Goal: Information Seeking & Learning: Compare options

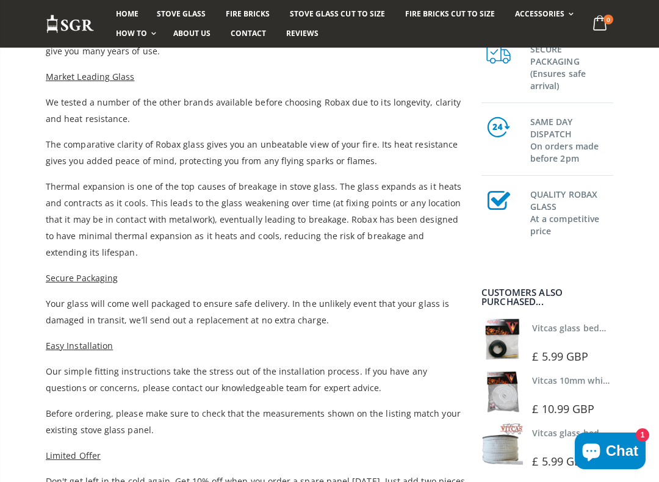
scroll to position [470, 0]
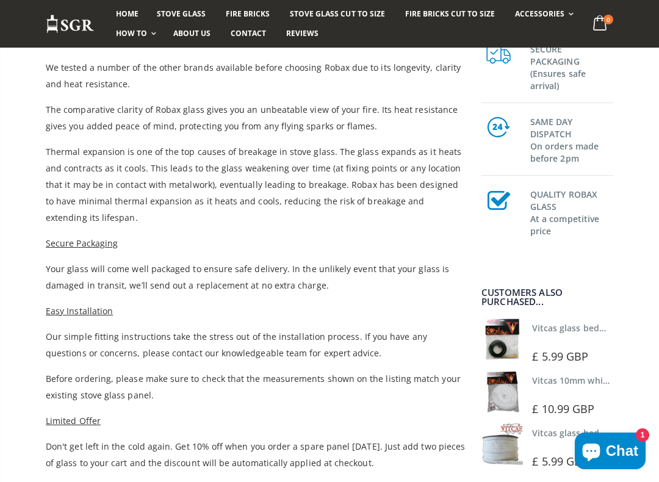
click at [592, 332] on link "Vitcas glass bedding in tape - 2mm x 10mm x 2 meters" at bounding box center [646, 328] width 228 height 12
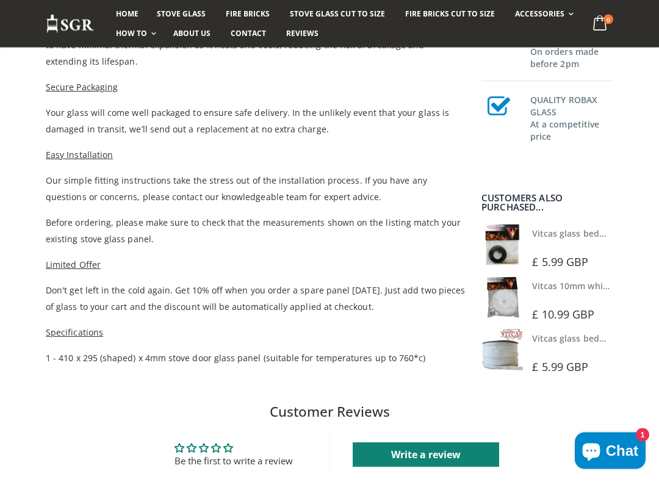
scroll to position [627, 0]
click at [598, 290] on link "Vitcas 10mm white rope kit - includes rope seal and glue!" at bounding box center [651, 286] width 239 height 12
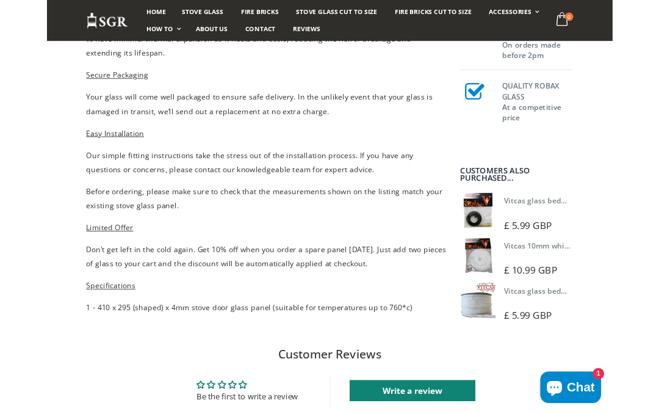
scroll to position [661, 0]
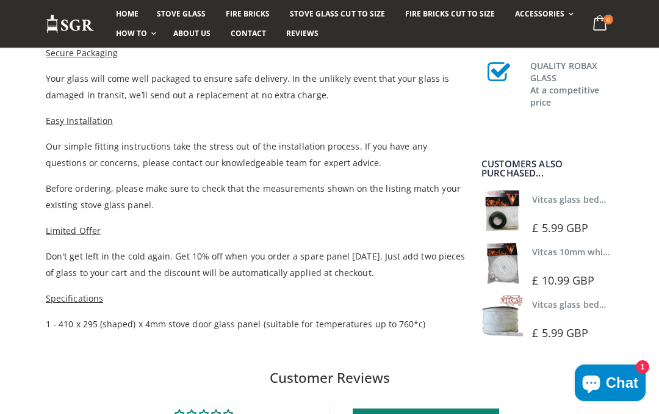
click at [506, 207] on img at bounding box center [501, 210] width 41 height 41
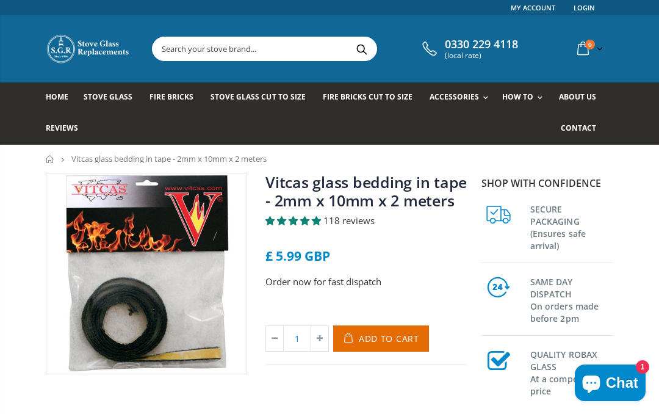
click at [28, 412] on div "Vitcas glass bedding in tape - 2mm x 10mm x 2 meters 118 reviews £ 5.99 GBP Ord…" at bounding box center [329, 404] width 659 height 463
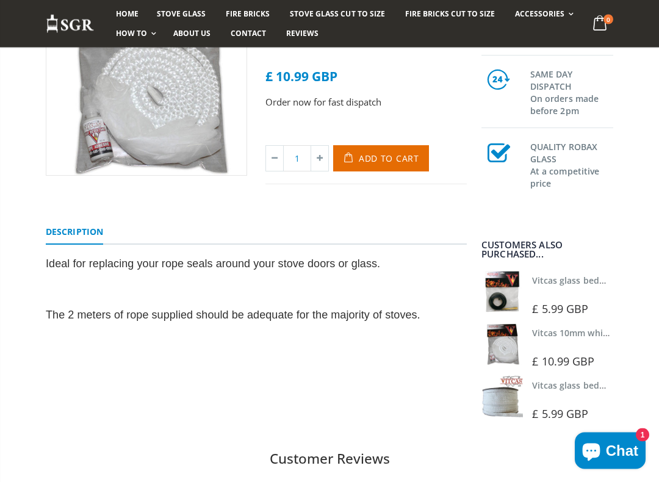
scroll to position [199, 0]
click at [583, 389] on link "Vitcas glass bedding in tape - 2mm x 15mm x 2 meters (White)" at bounding box center [661, 385] width 259 height 12
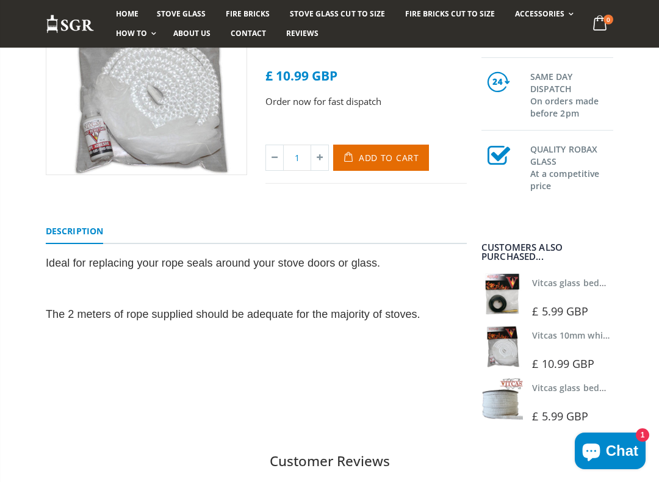
click at [509, 378] on img at bounding box center [501, 398] width 41 height 41
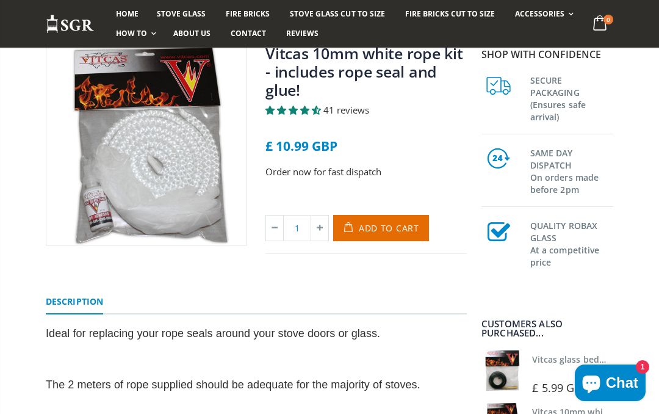
scroll to position [0, 0]
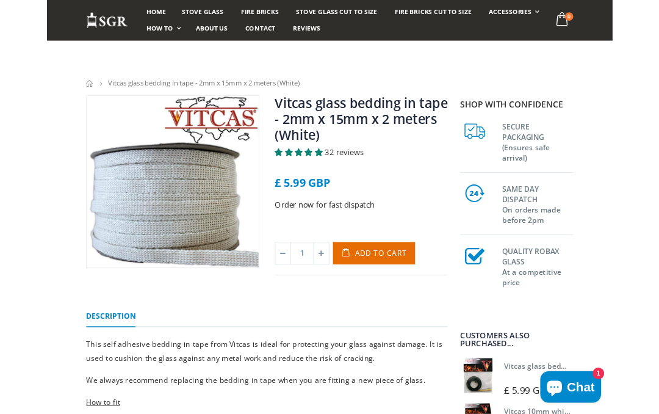
scroll to position [34, 0]
